Goal: Task Accomplishment & Management: Manage account settings

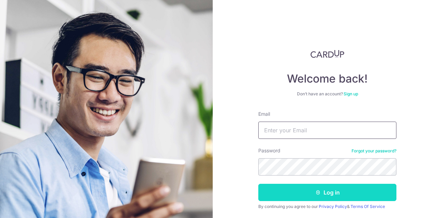
type input "[EMAIL_ADDRESS][DOMAIN_NAME]"
click at [330, 191] on button "Log in" at bounding box center [327, 192] width 138 height 17
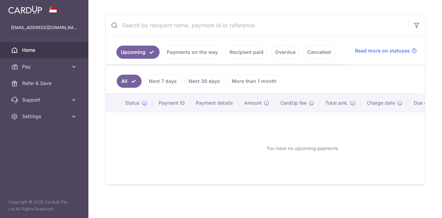
scroll to position [121, 0]
click at [205, 47] on link "Payments on the way" at bounding box center [192, 52] width 60 height 13
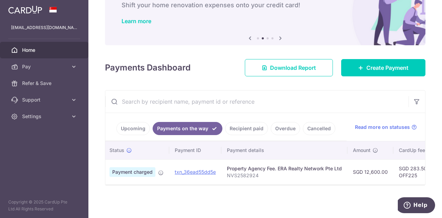
scroll to position [0, 0]
